Goal: Task Accomplishment & Management: Manage account settings

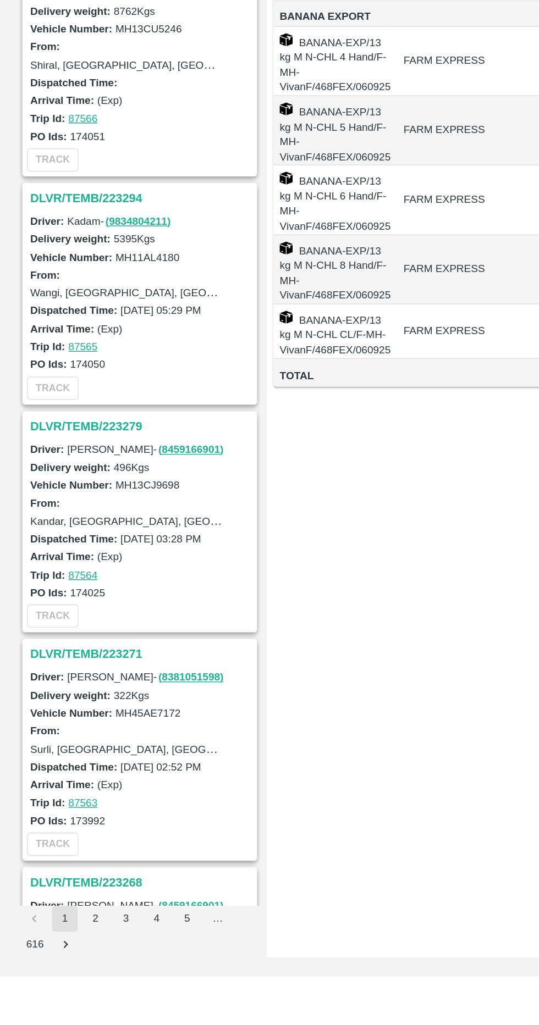
scroll to position [761, 0]
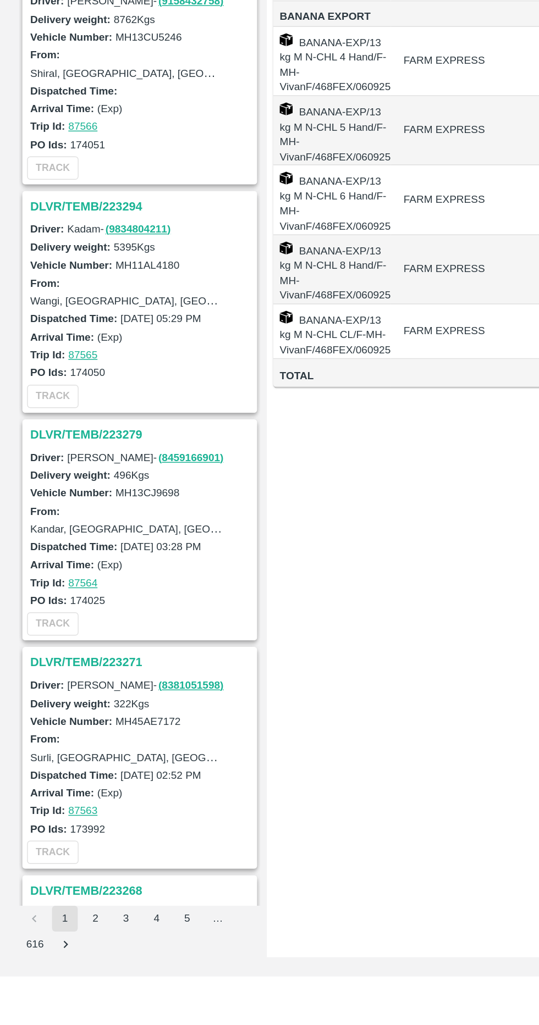
click at [91, 650] on h3 "DLVR/TEMB/223279" at bounding box center [97, 654] width 153 height 14
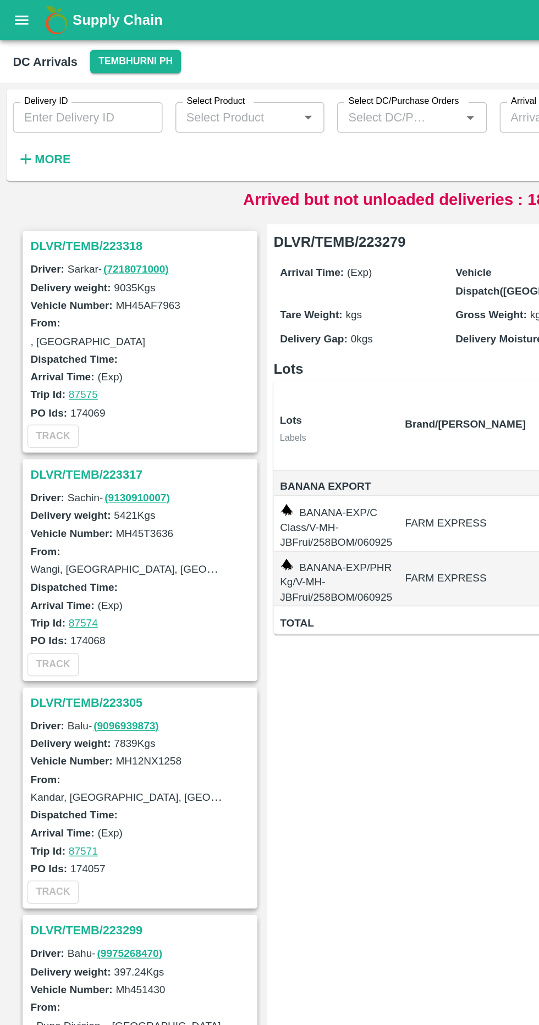
click at [9, 130] on div "Arrived but not unloaded deliveries : 18" at bounding box center [269, 136] width 530 height 16
click at [39, 109] on strong "More" at bounding box center [36, 108] width 25 height 9
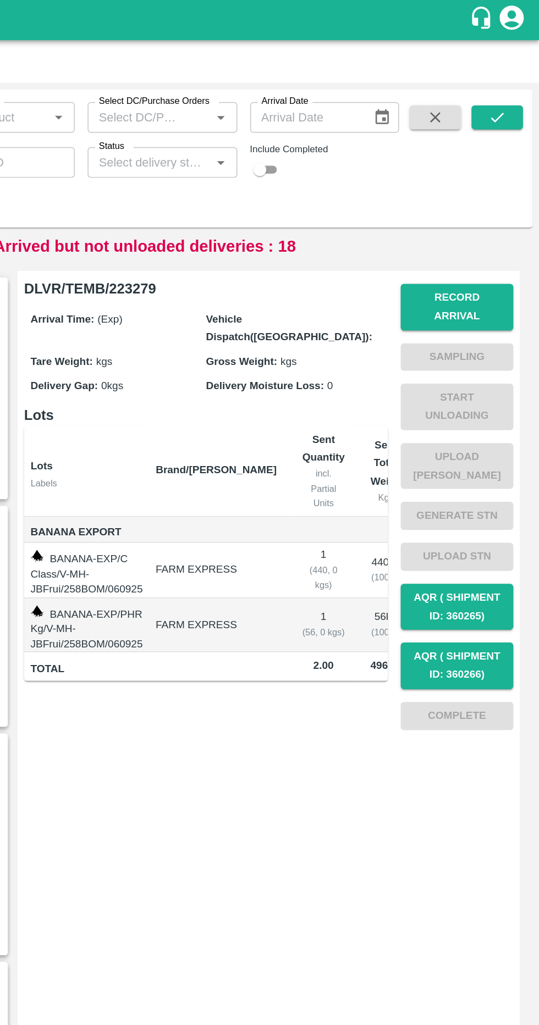
click at [268, 106] on input "Status" at bounding box center [272, 111] width 77 height 14
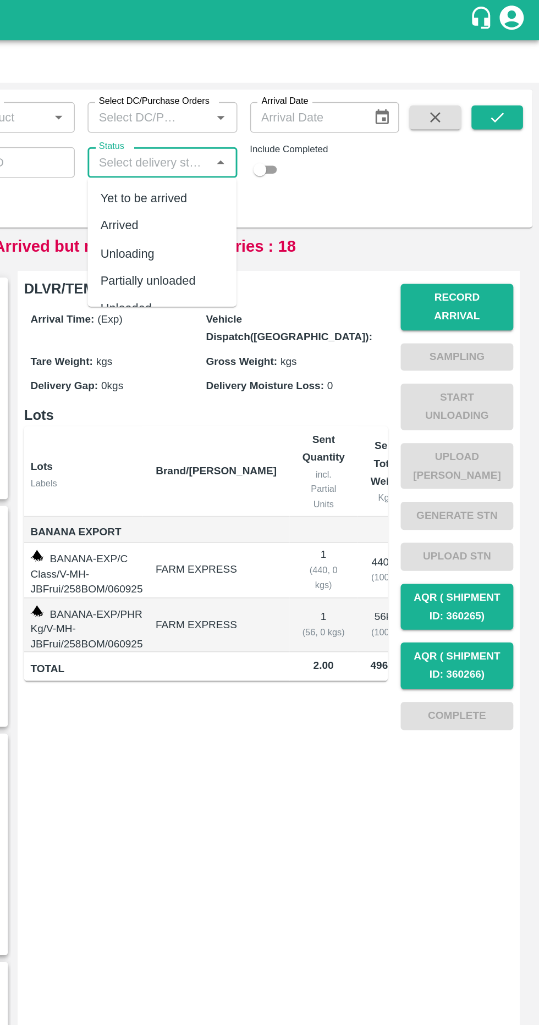
click at [277, 149] on div "Arrived" at bounding box center [281, 154] width 102 height 19
type input "Arrived"
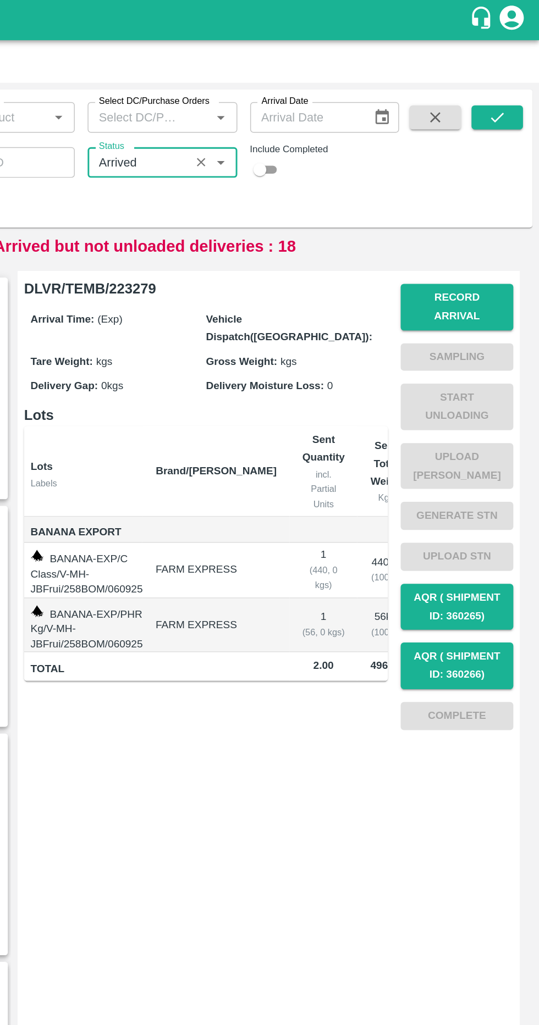
click at [519, 82] on button "submit" at bounding box center [509, 80] width 35 height 16
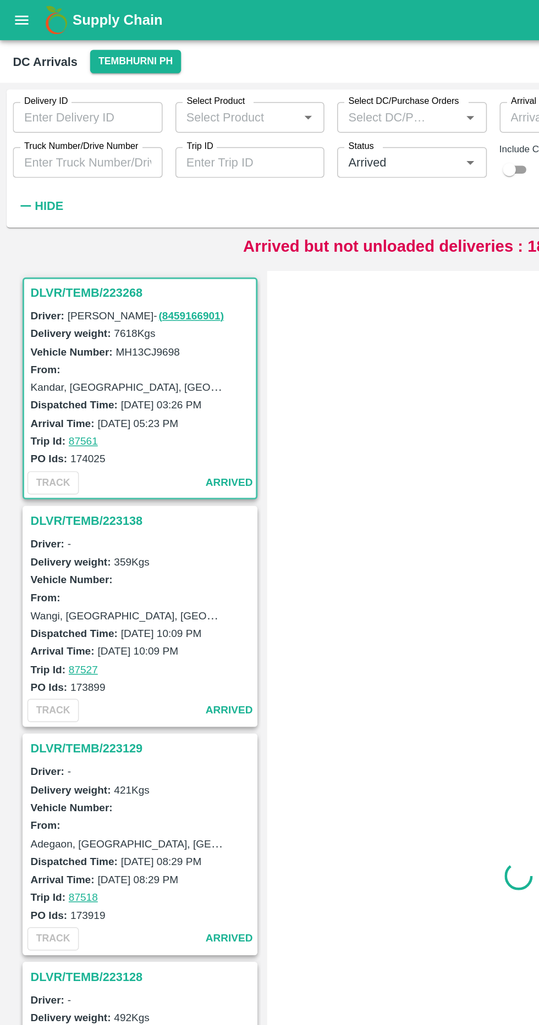
click at [91, 196] on h3 "DLVR/TEMB/223268" at bounding box center [97, 200] width 153 height 14
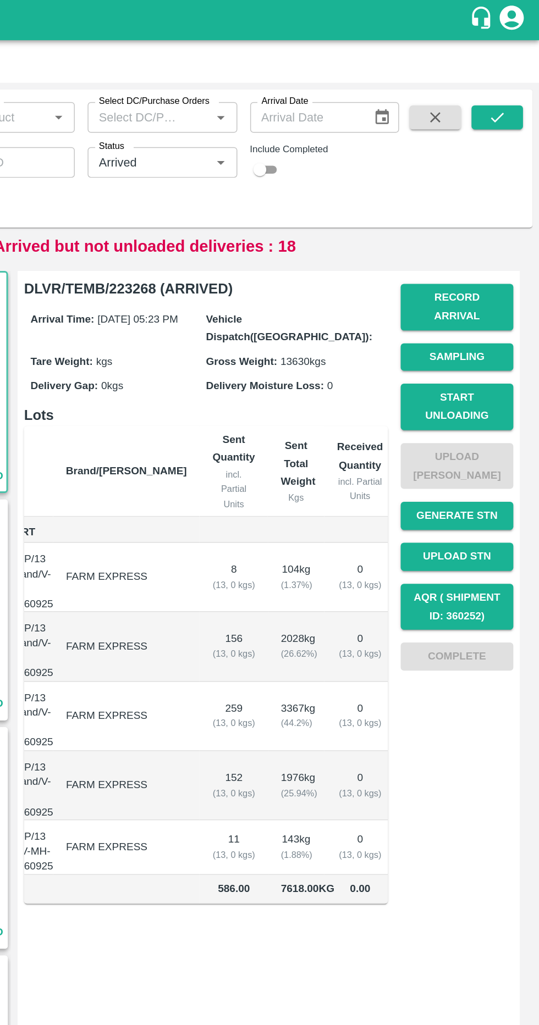
click at [466, 196] on button "Record Arrival" at bounding box center [482, 210] width 77 height 32
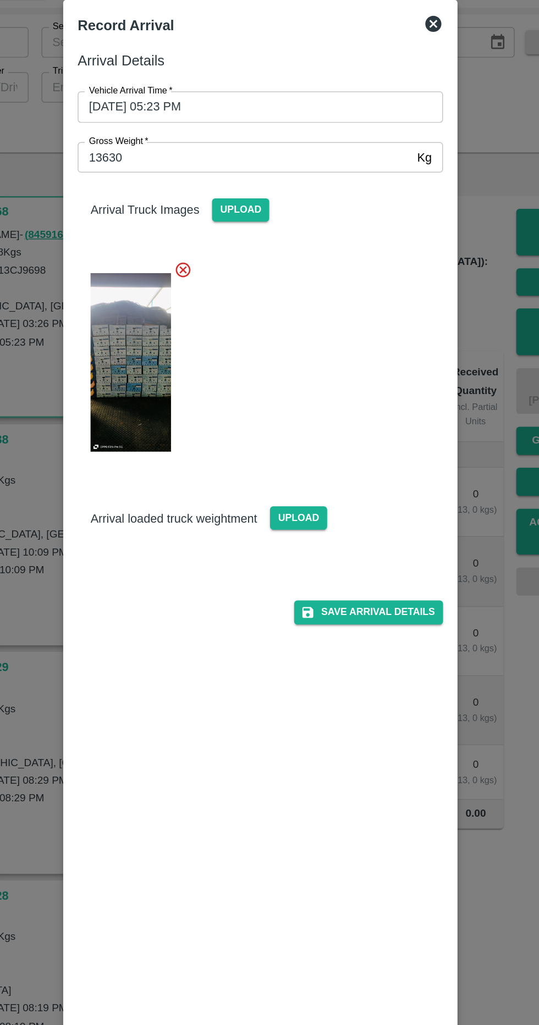
click at [254, 559] on div "Arrival Details Vehicle Arrival Time   * [DATE] 05:23 PM Vehicle Arrival Time G…" at bounding box center [269, 525] width 258 height 888
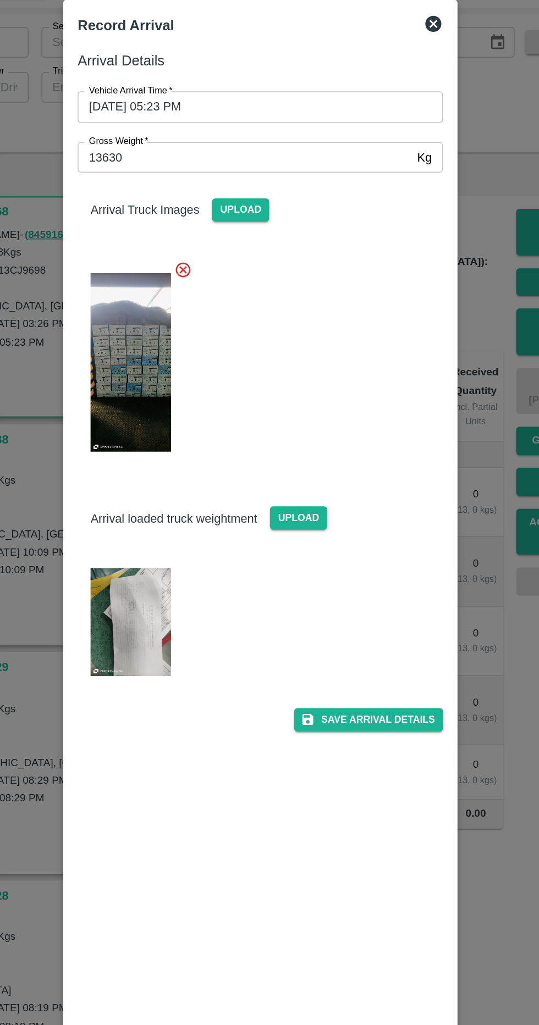
click at [176, 455] on img at bounding box center [180, 476] width 55 height 73
click at [396, 60] on div "Record Arrival" at bounding box center [269, 69] width 258 height 24
click at [386, 69] on icon at bounding box center [387, 67] width 13 height 13
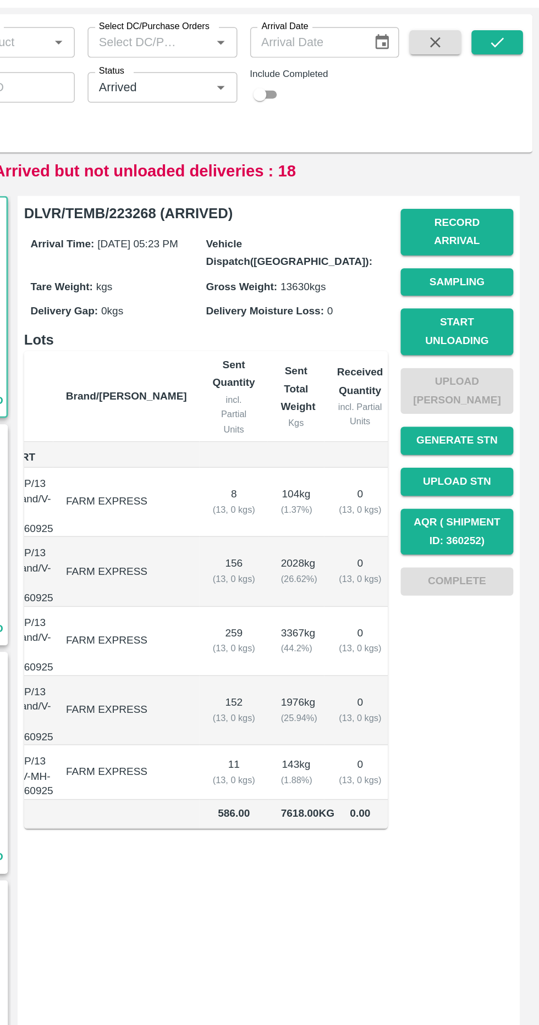
click at [455, 262] on button "Start Unloading" at bounding box center [482, 278] width 77 height 32
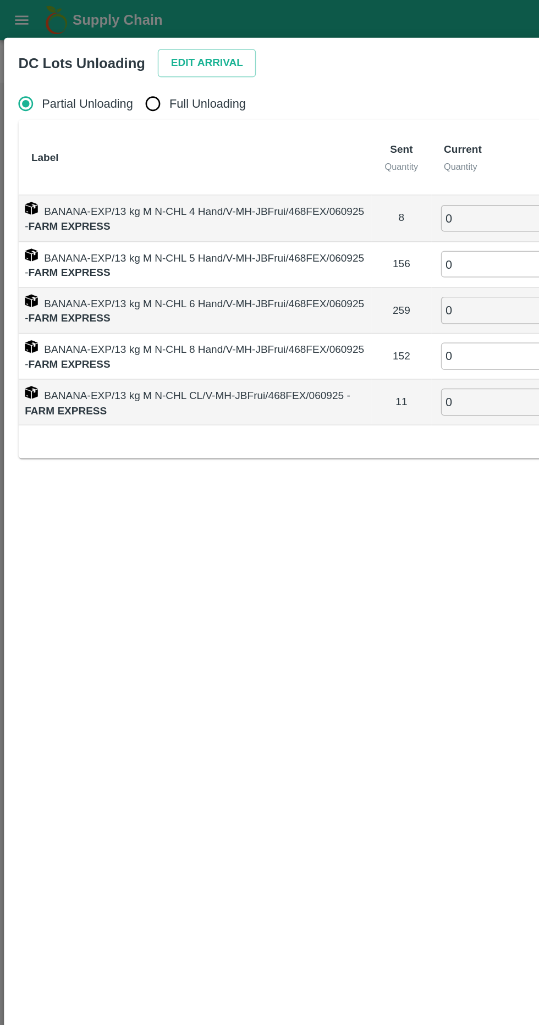
click at [140, 41] on button "Edit Arrival" at bounding box center [141, 43] width 67 height 19
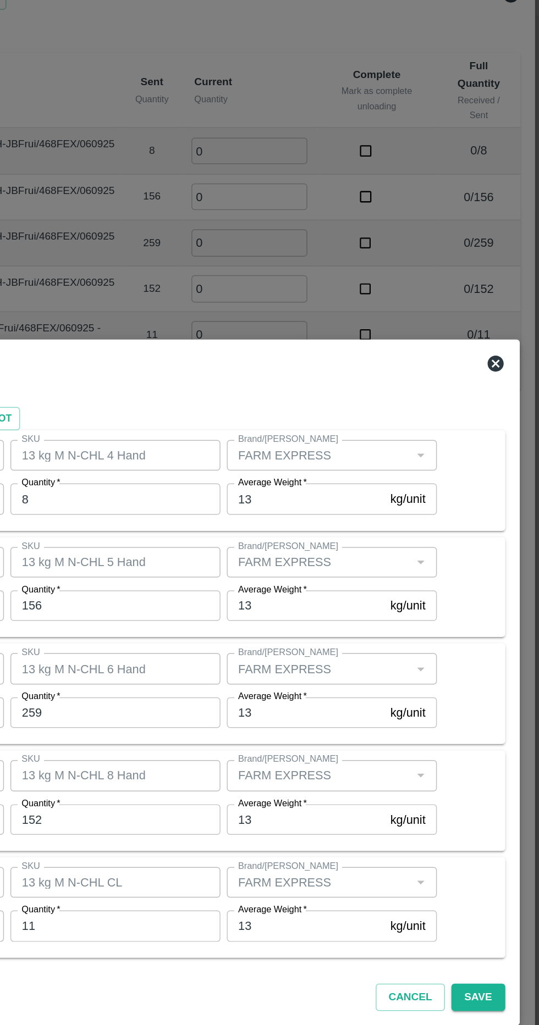
click at [273, 388] on input "8" at bounding box center [249, 386] width 143 height 21
type input "9"
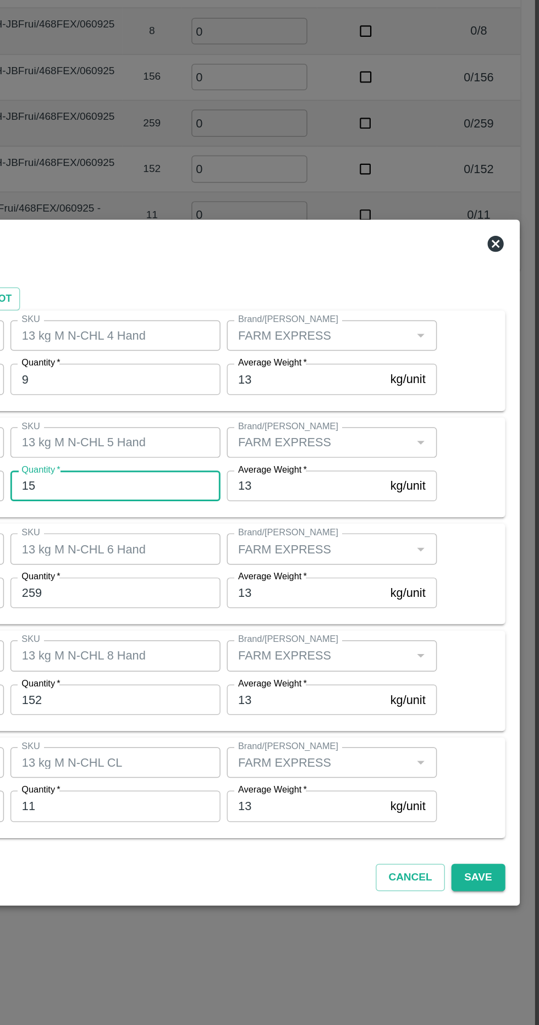
type input "1"
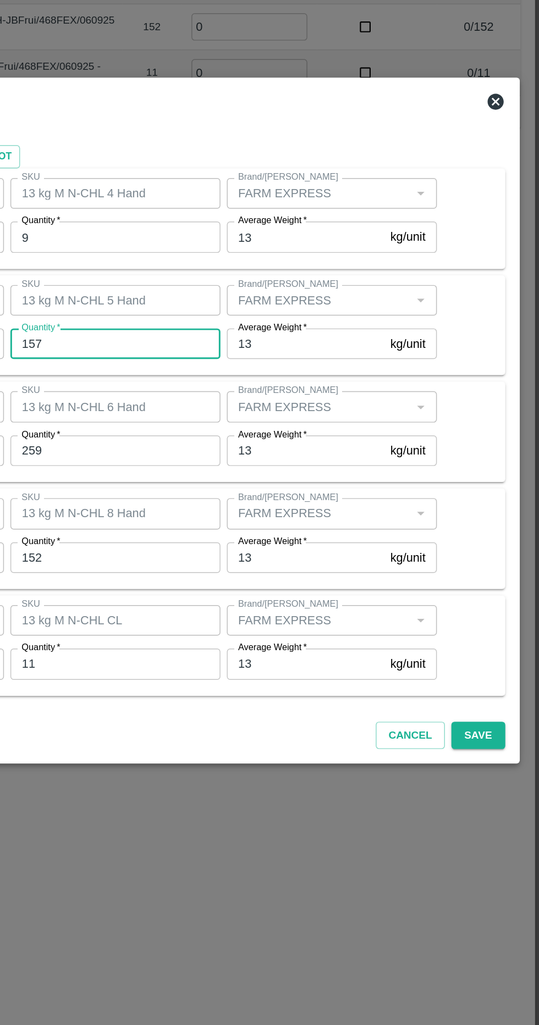
type input "157"
click at [221, 541] on input "259" at bounding box center [249, 533] width 143 height 21
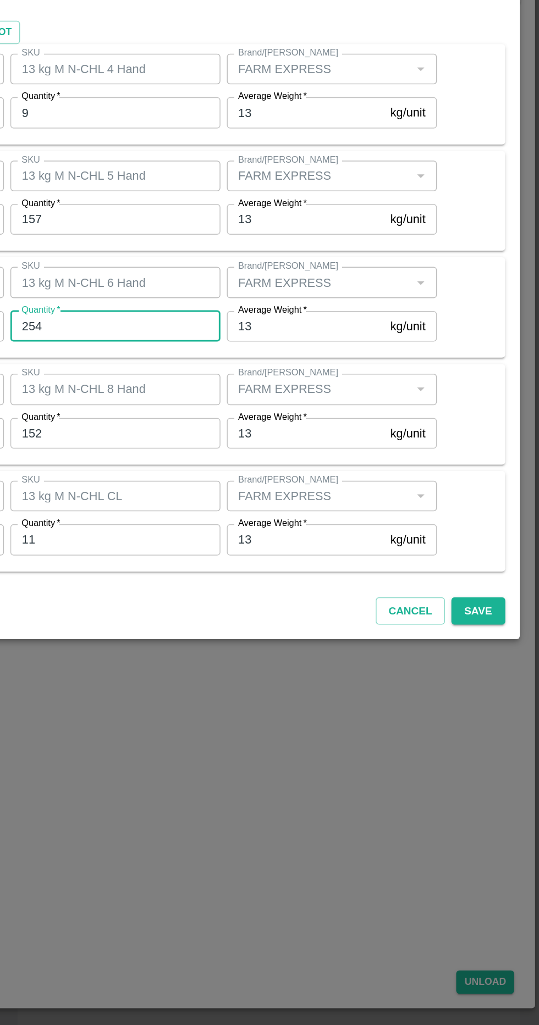
type input "254"
click at [224, 615] on input "152" at bounding box center [249, 606] width 143 height 21
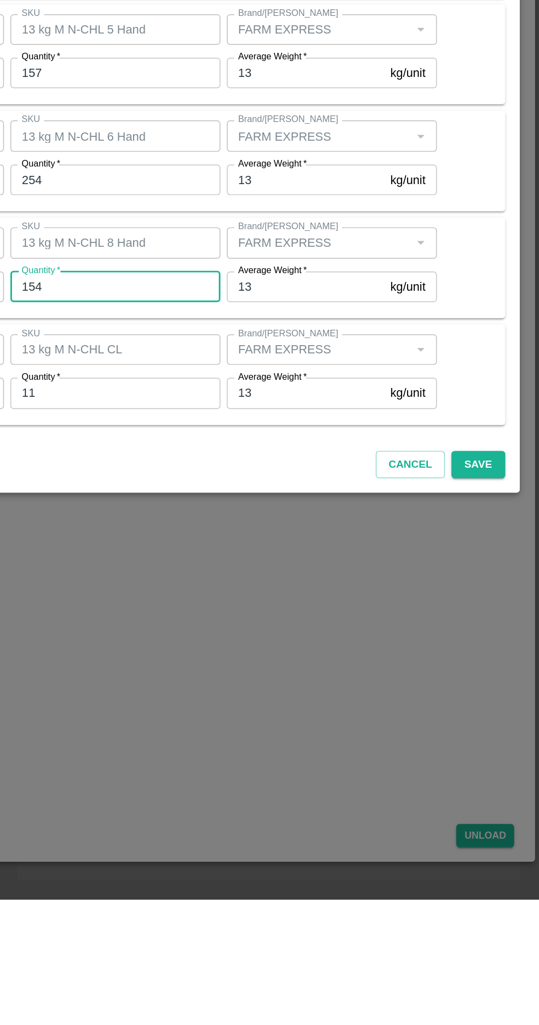
type input "154"
click at [509, 733] on button "Save" at bounding box center [497, 727] width 36 height 19
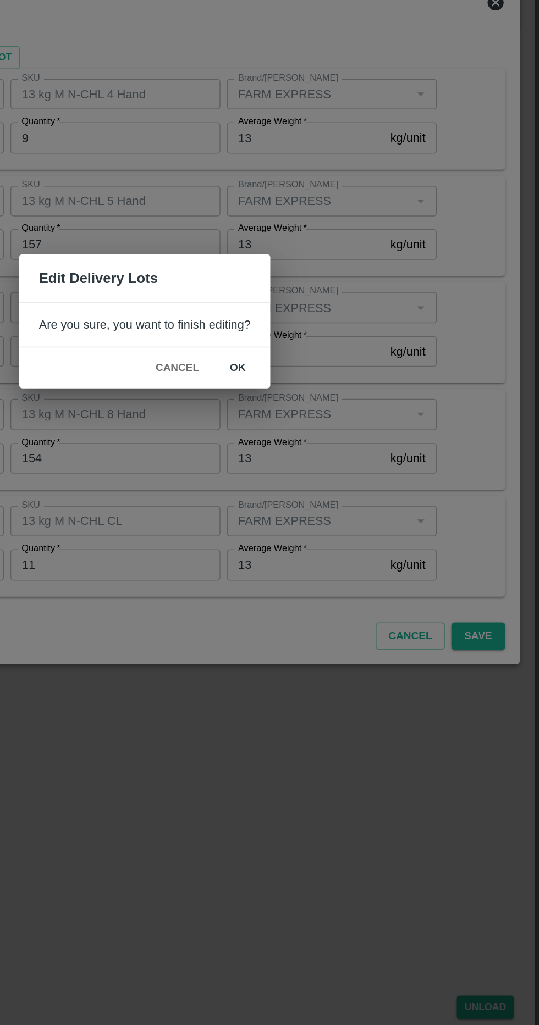
click at [337, 564] on div "Edit Delivery Lots Are you sure, you want to finish editing? Cancel ok" at bounding box center [269, 512] width 539 height 1025
click at [325, 550] on button "ok" at bounding box center [332, 544] width 35 height 19
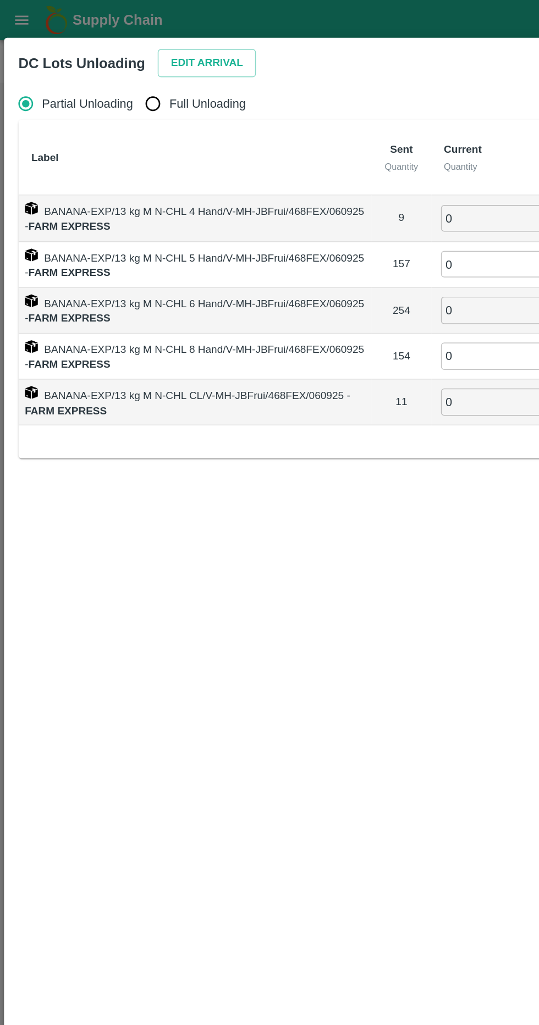
click at [112, 74] on input "Full Unloading" at bounding box center [104, 71] width 22 height 22
radio input "true"
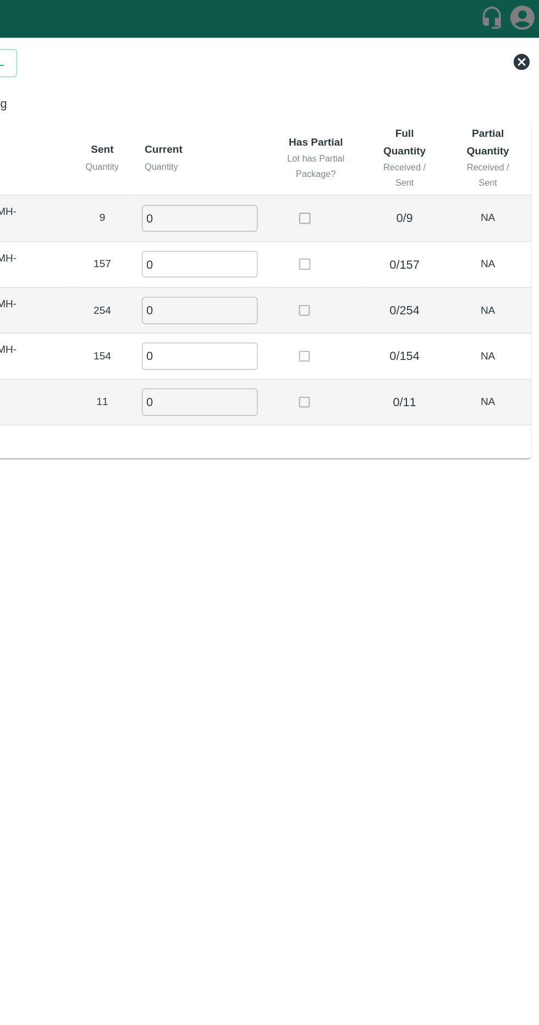
click at [274, 148] on input "0" at bounding box center [299, 149] width 79 height 18
type input "9"
type input "7"
type input "157"
type input "254"
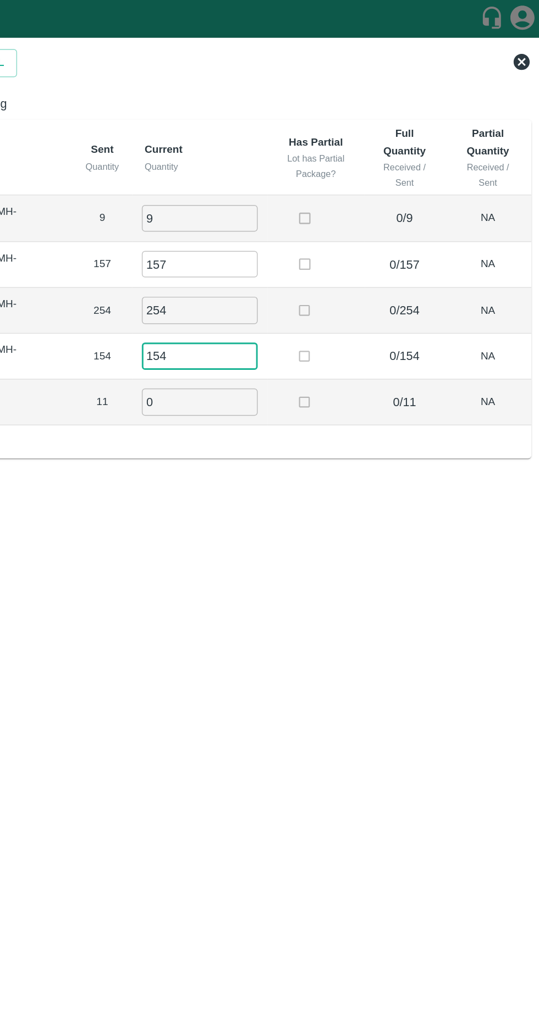
type input "154"
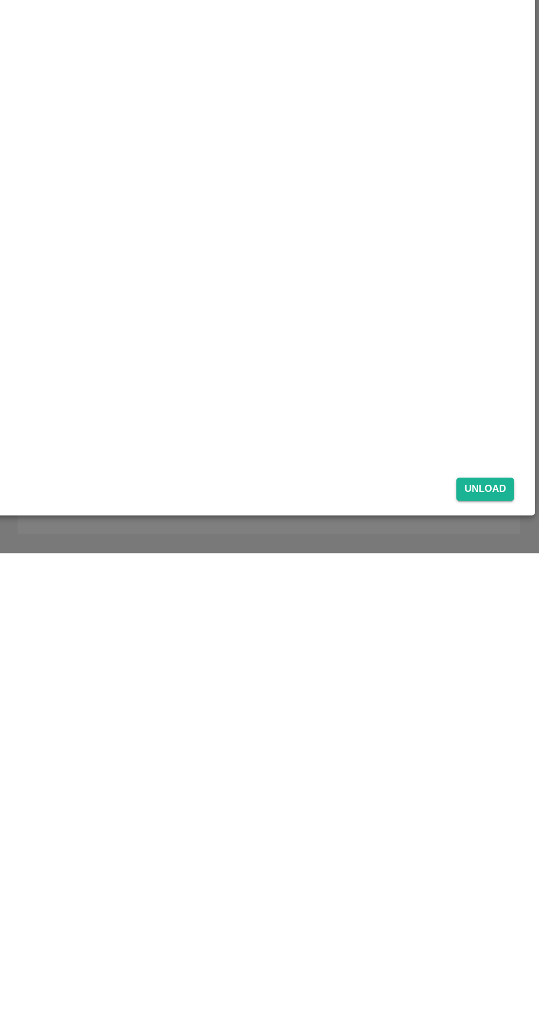
type input "11"
click at [512, 982] on button "Unload" at bounding box center [502, 981] width 40 height 16
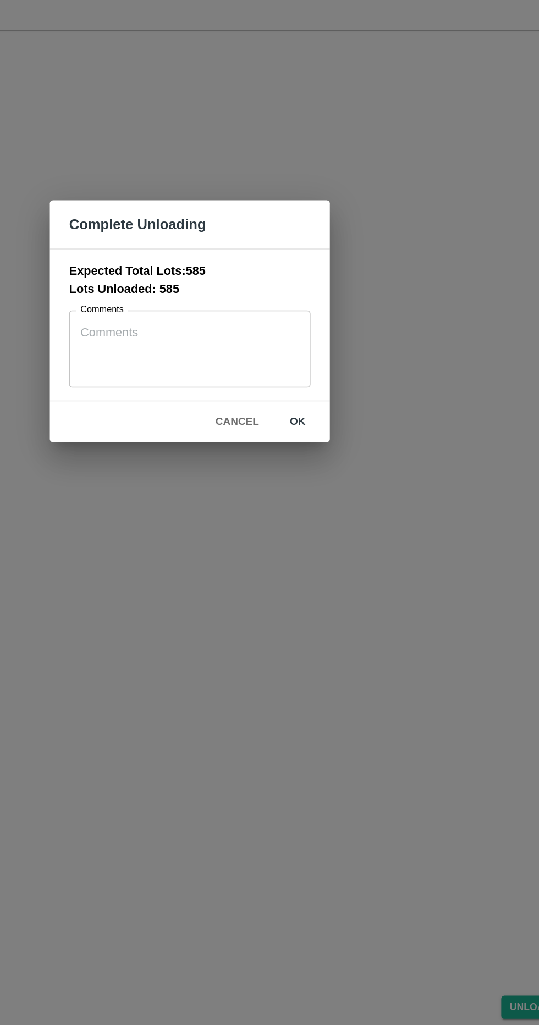
click at [308, 546] on textarea "Comments" at bounding box center [269, 531] width 149 height 35
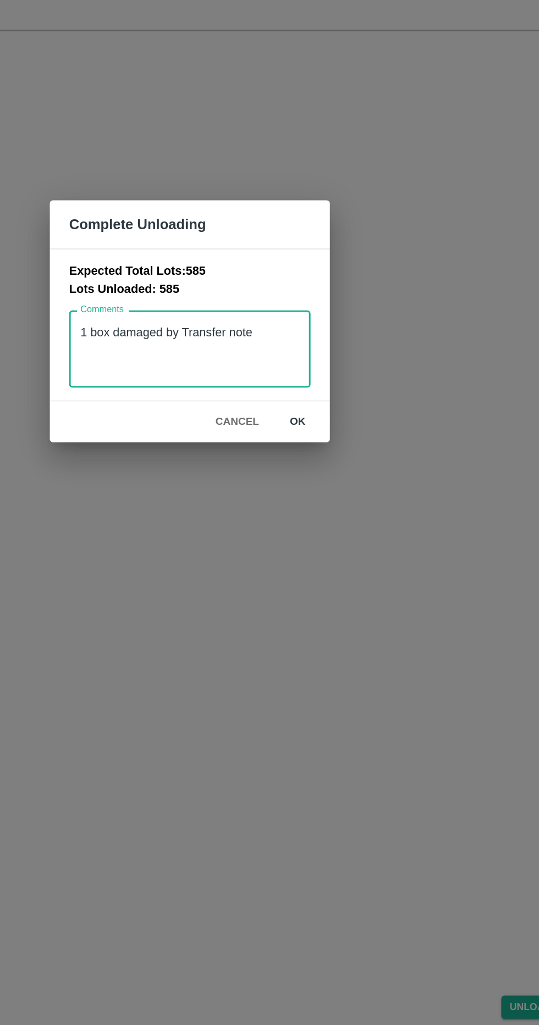
click at [253, 525] on textarea "1 box damaged by Transfer note" at bounding box center [269, 531] width 149 height 35
click at [263, 522] on textarea "1 box damaged recived by Transfer note" at bounding box center [269, 531] width 149 height 35
type textarea "1 box damaged received by Transfer note"
click at [340, 589] on button "ok" at bounding box center [342, 581] width 35 height 19
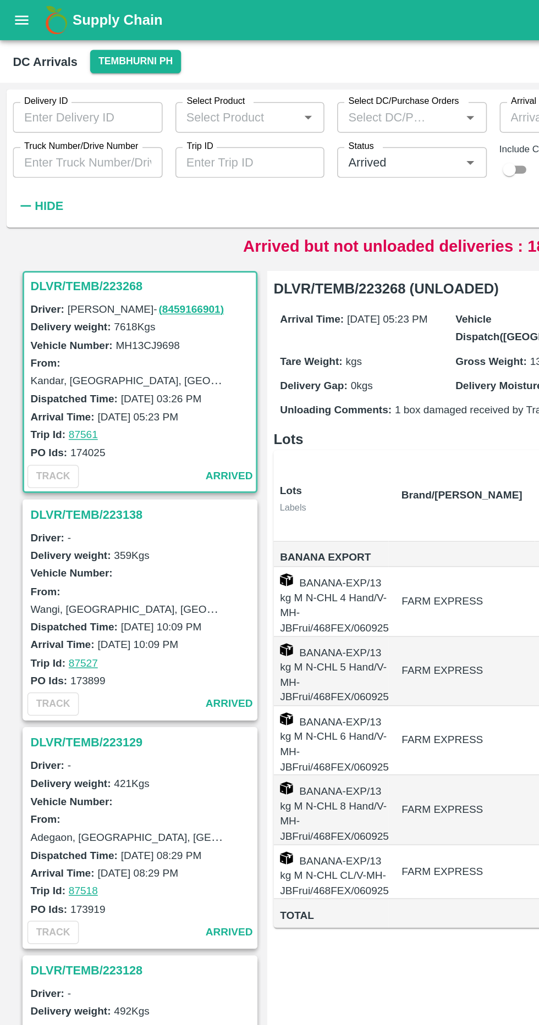
scroll to position [6, 0]
